Goal: Use online tool/utility

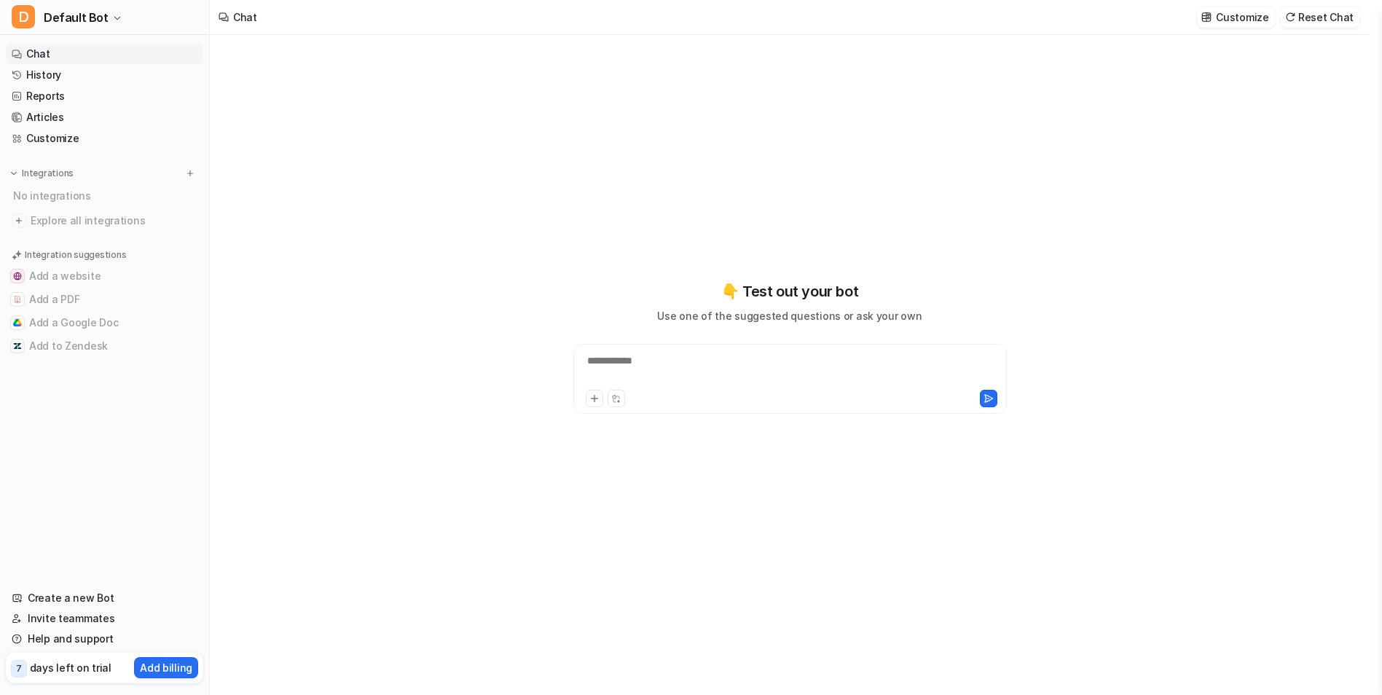
type textarea "**********"
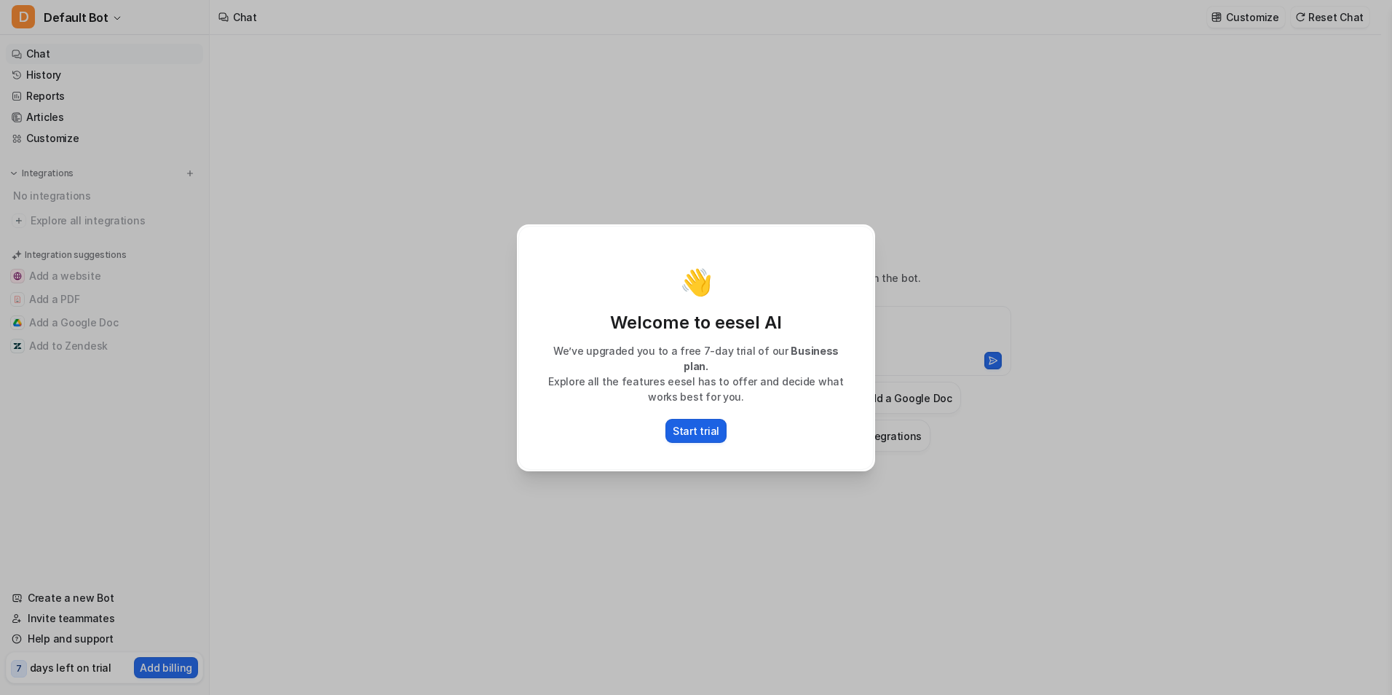
click at [707, 423] on p "Start trial" at bounding box center [696, 430] width 47 height 15
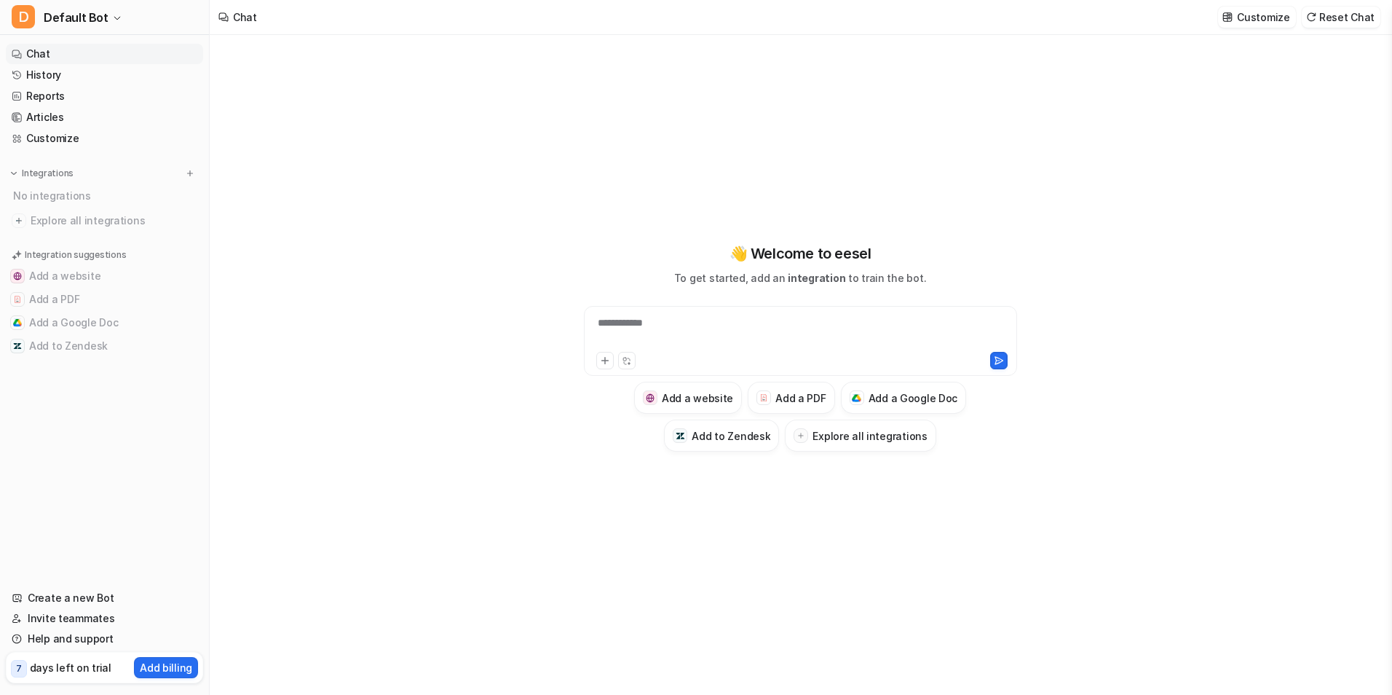
click at [753, 322] on div "**********" at bounding box center [801, 332] width 426 height 34
click at [113, 15] on icon "button" at bounding box center [117, 18] width 9 height 9
